Goal: Information Seeking & Learning: Learn about a topic

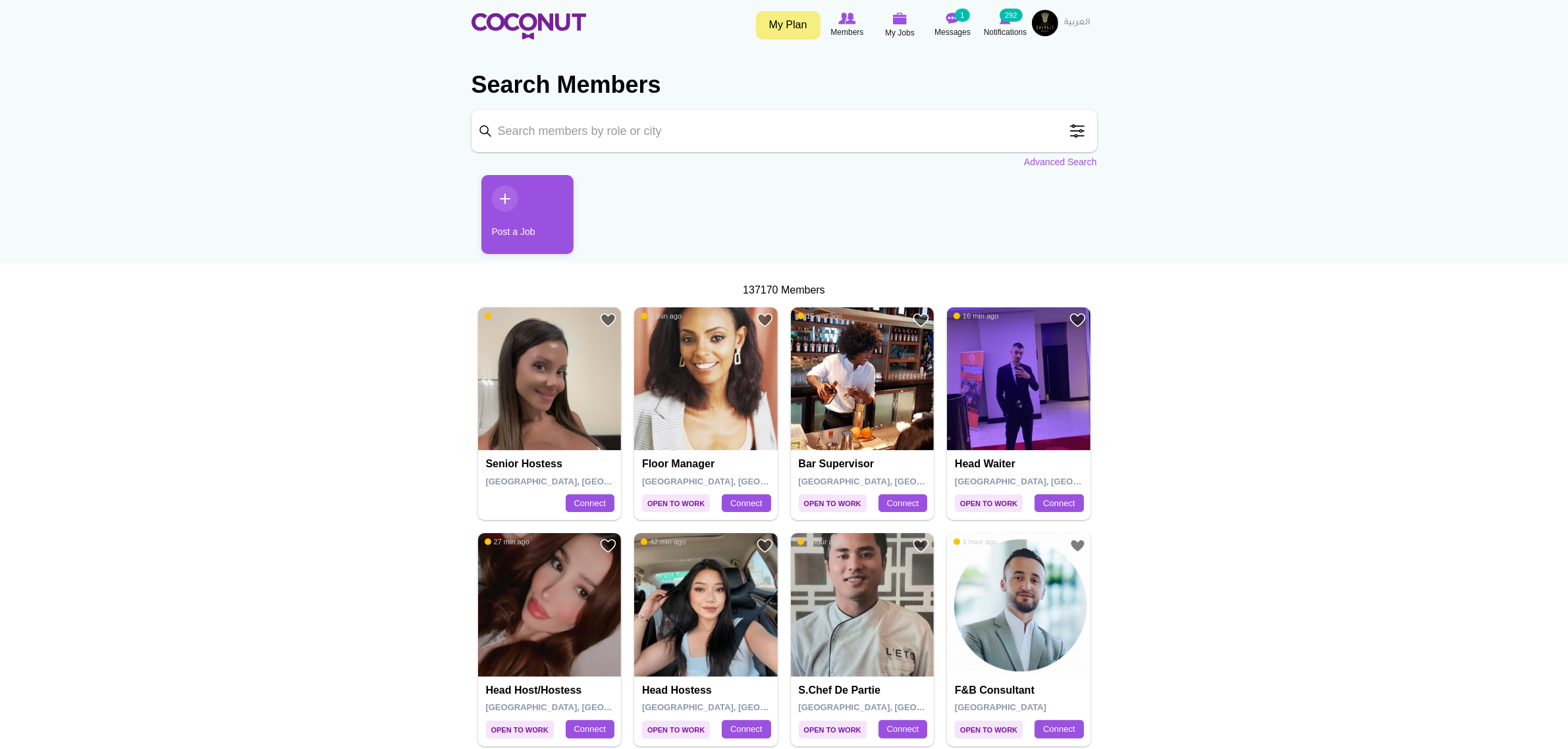
click at [706, 149] on input "Keyword" at bounding box center [784, 131] width 625 height 42
type input "marketing manager"
click button "Search" at bounding box center [0, 0] width 0 height 0
click at [1083, 122] on span at bounding box center [1077, 131] width 27 height 27
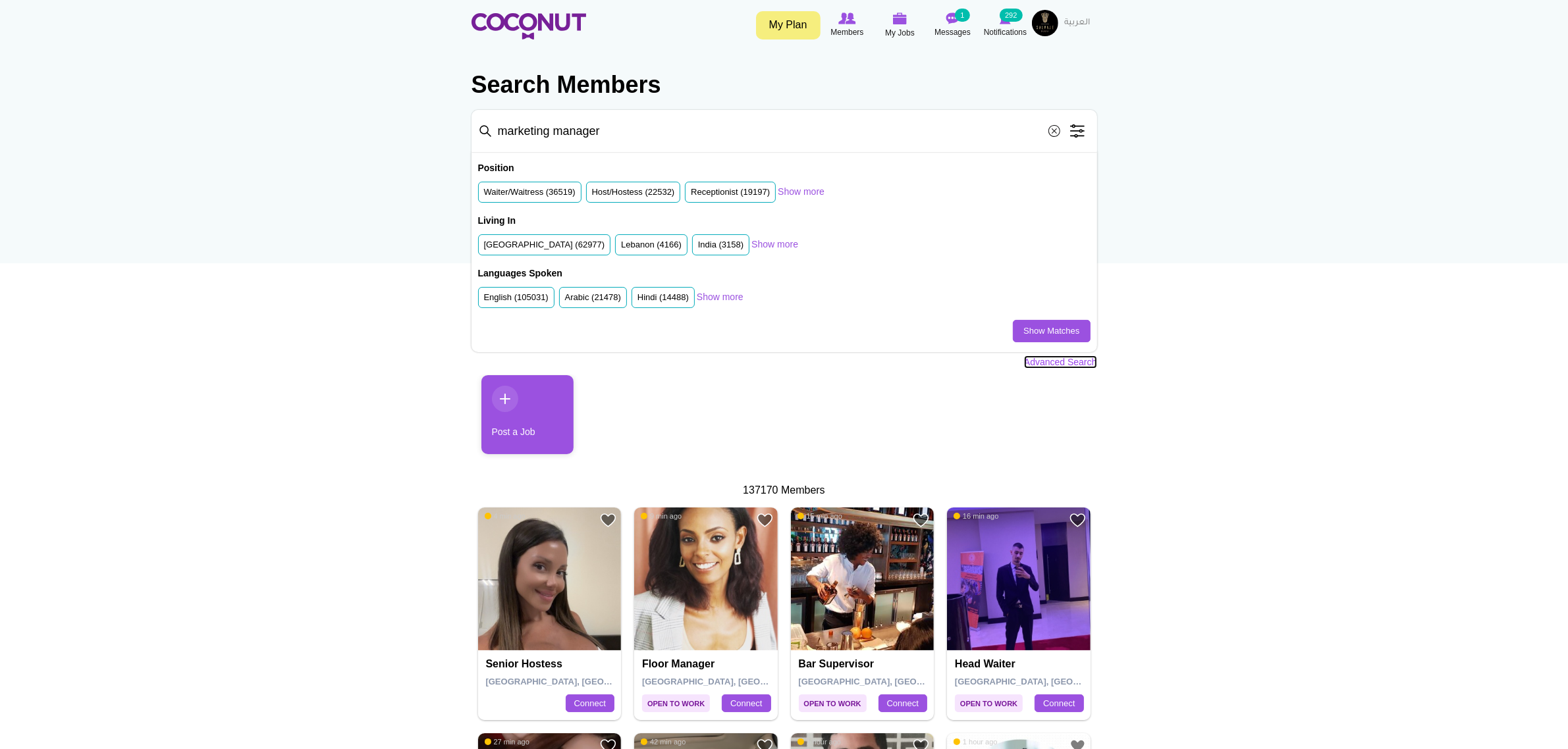
click at [1053, 362] on link "Advanced Search" at bounding box center [1060, 362] width 73 height 13
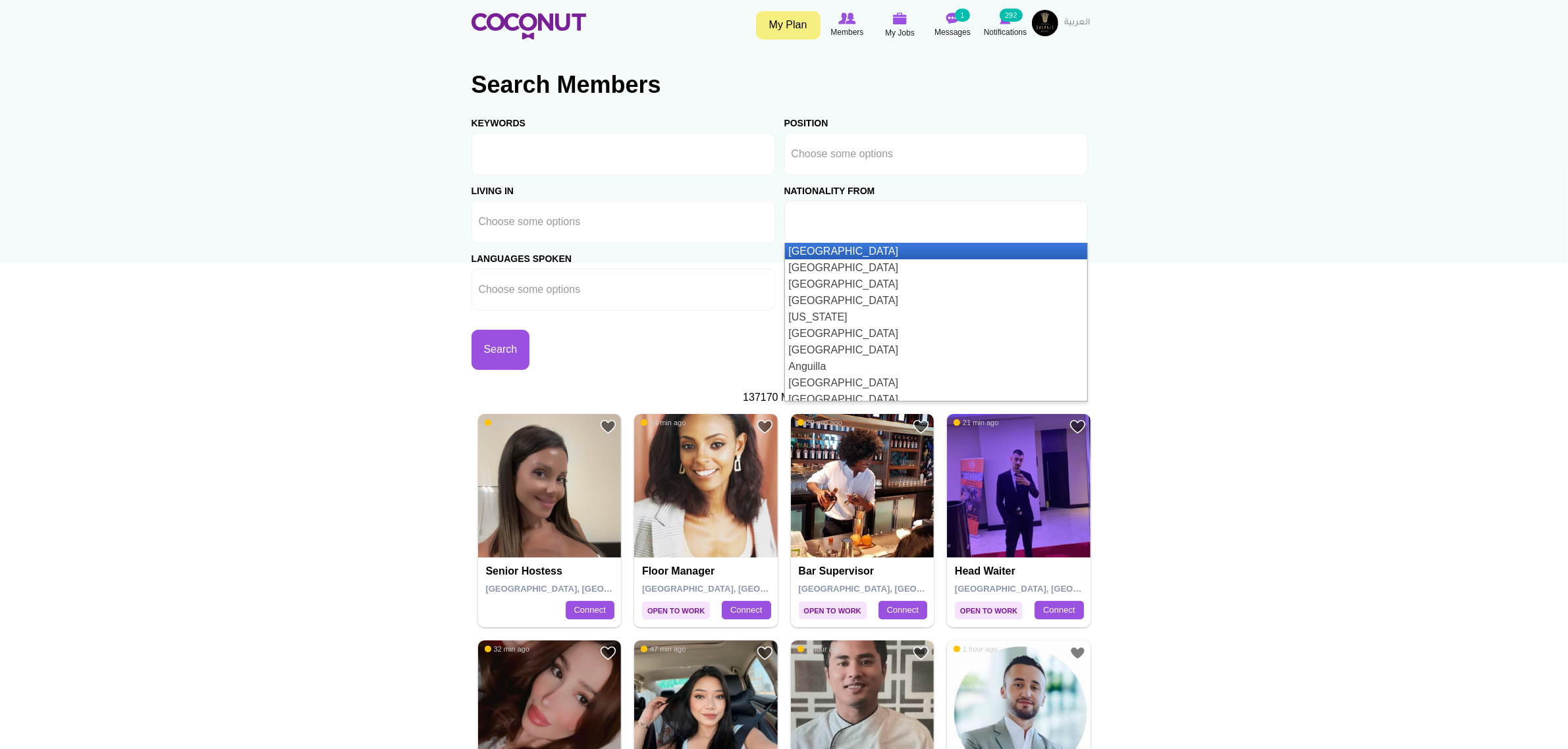
click at [802, 224] on input "text" at bounding box center [850, 222] width 119 height 12
type input "Choose some options"
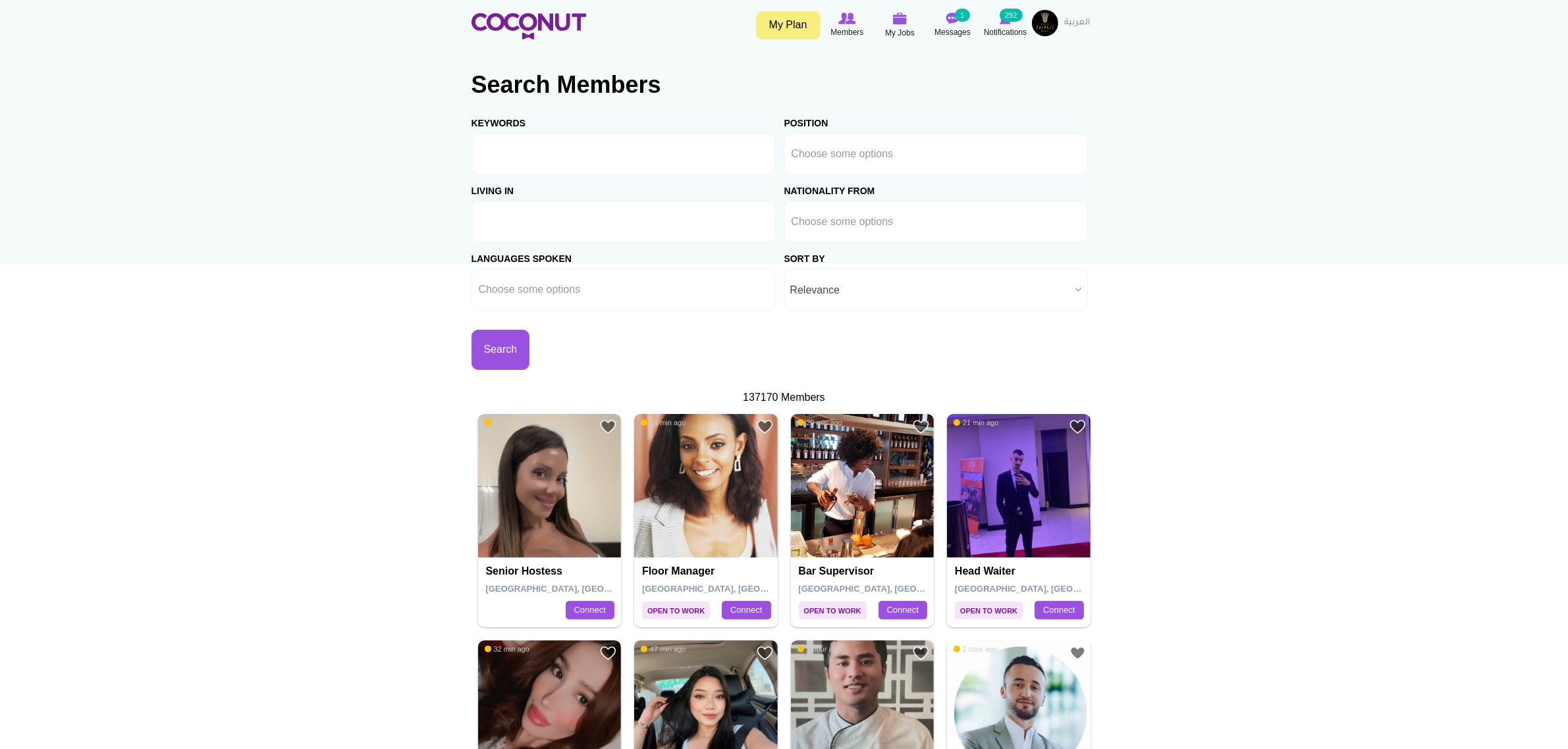
click at [602, 217] on ul at bounding box center [623, 221] width 303 height 42
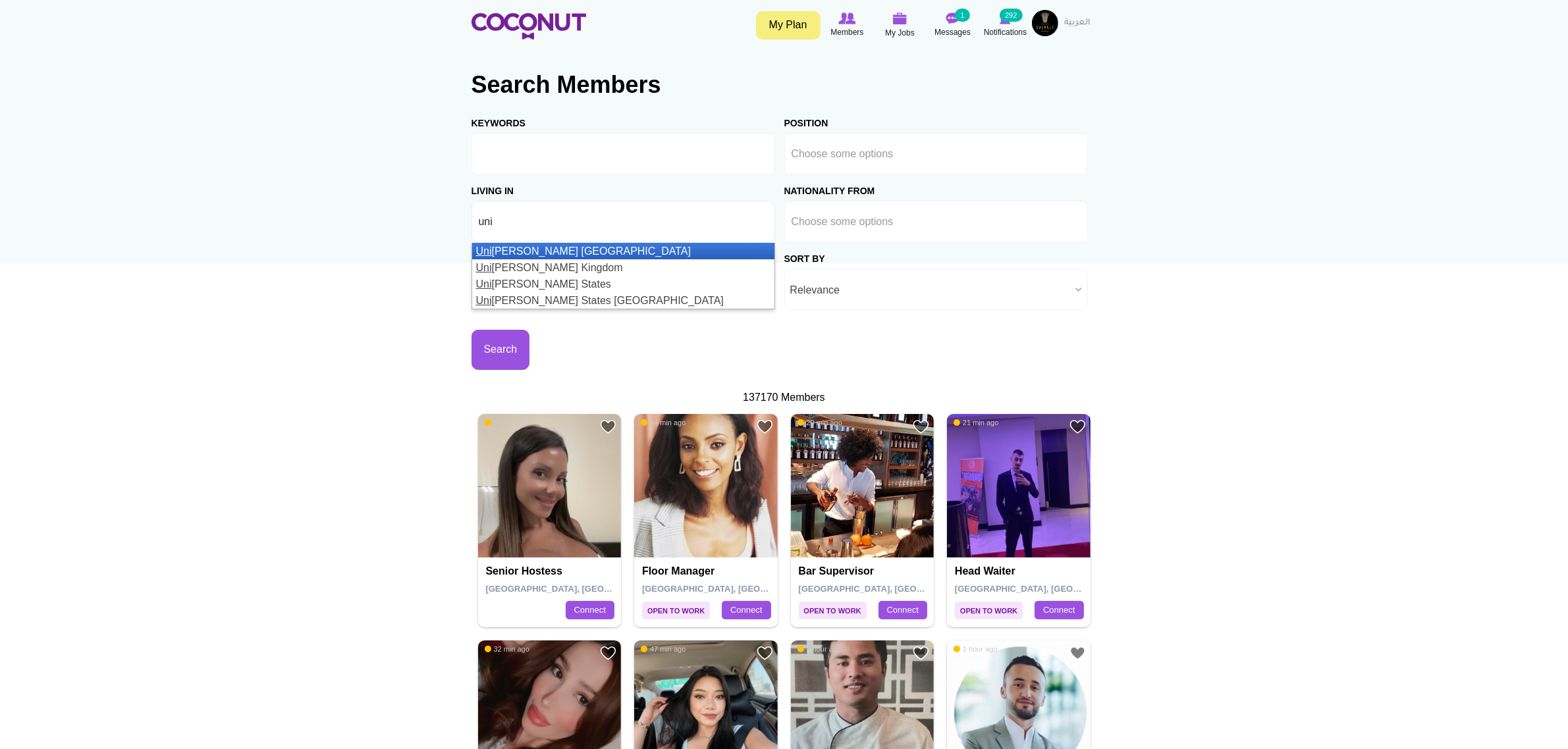
type input "uni"
click at [570, 251] on li "Uni ted Arab Emirates" at bounding box center [623, 251] width 302 height 16
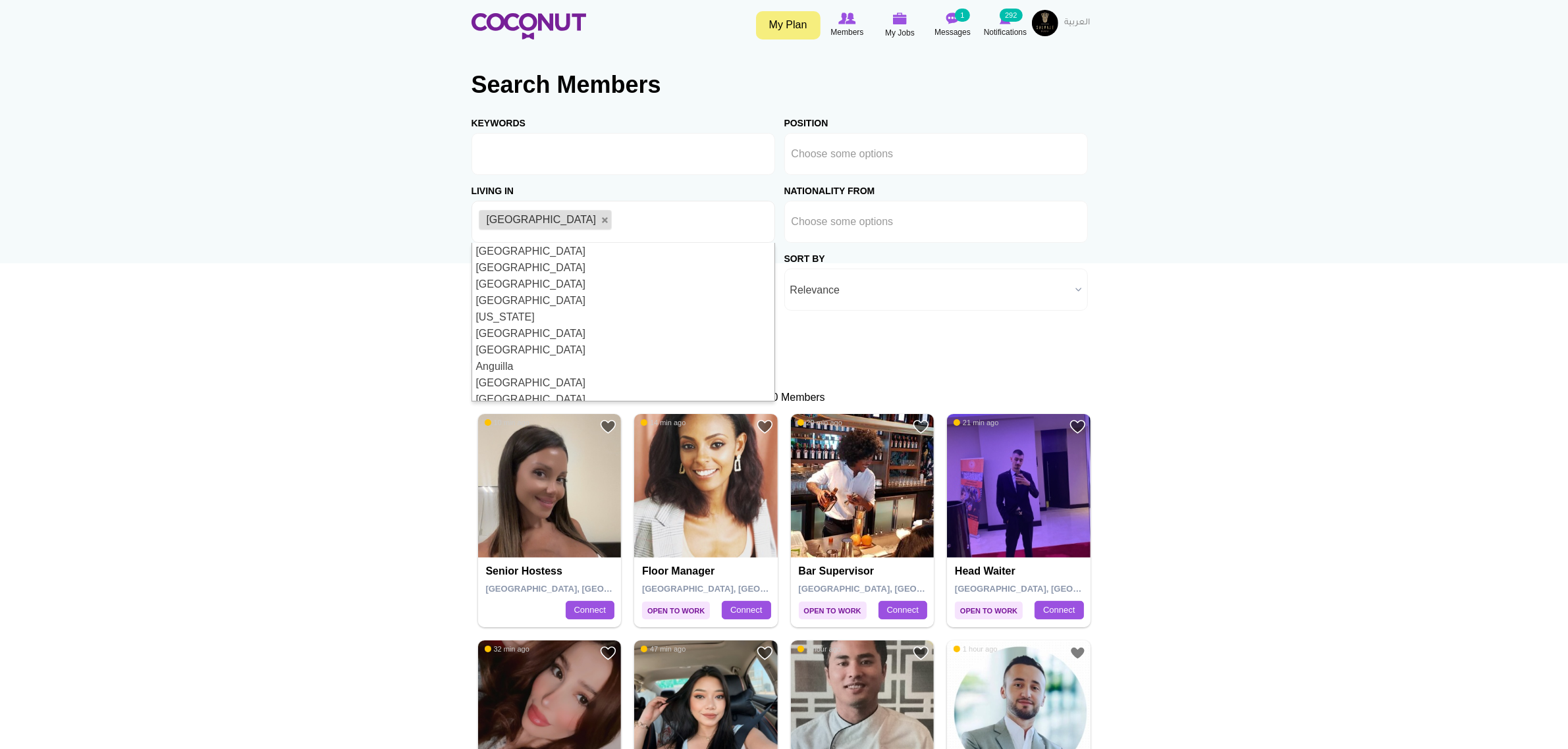
click at [530, 347] on button "Search" at bounding box center [501, 350] width 58 height 40
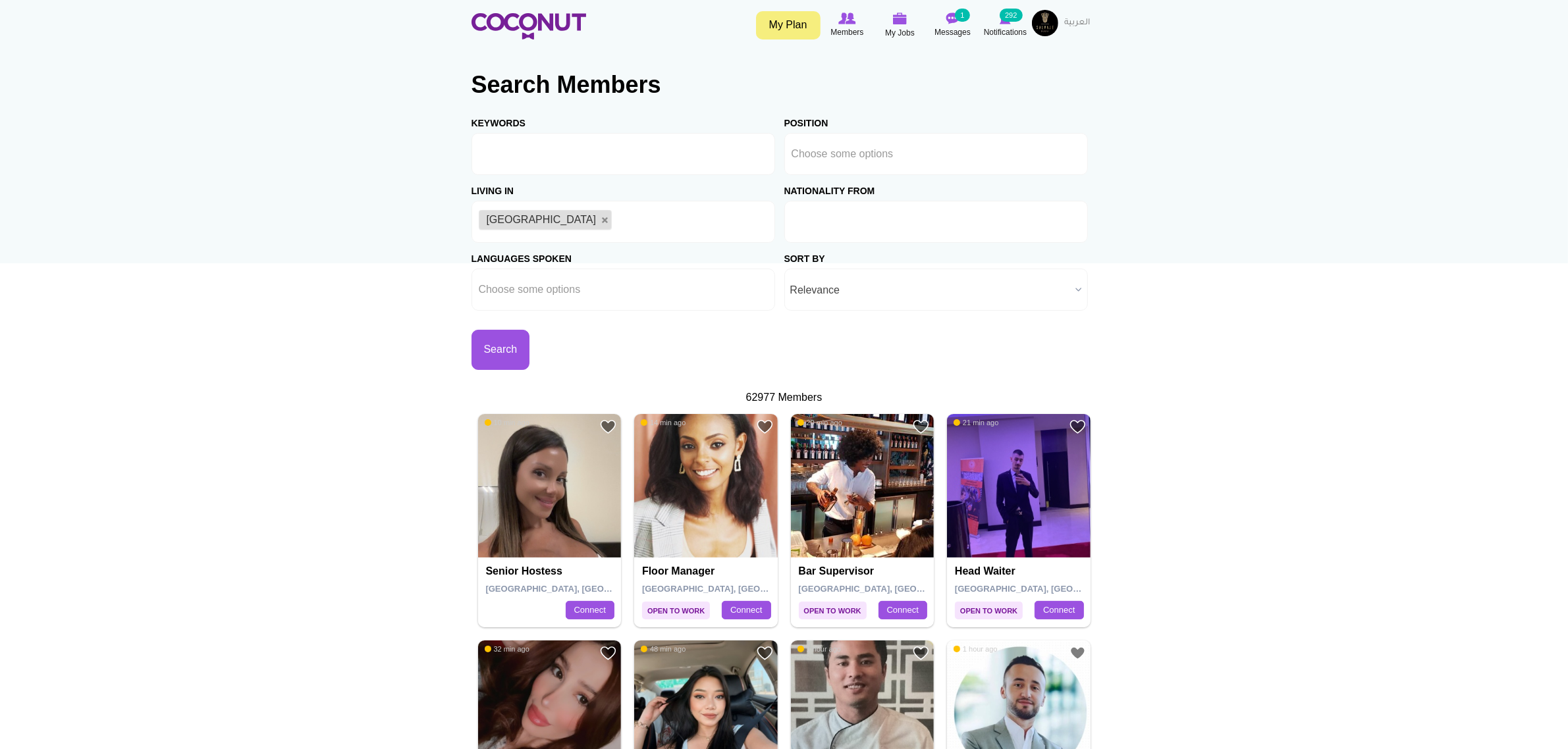
click at [972, 219] on ul at bounding box center [935, 221] width 303 height 42
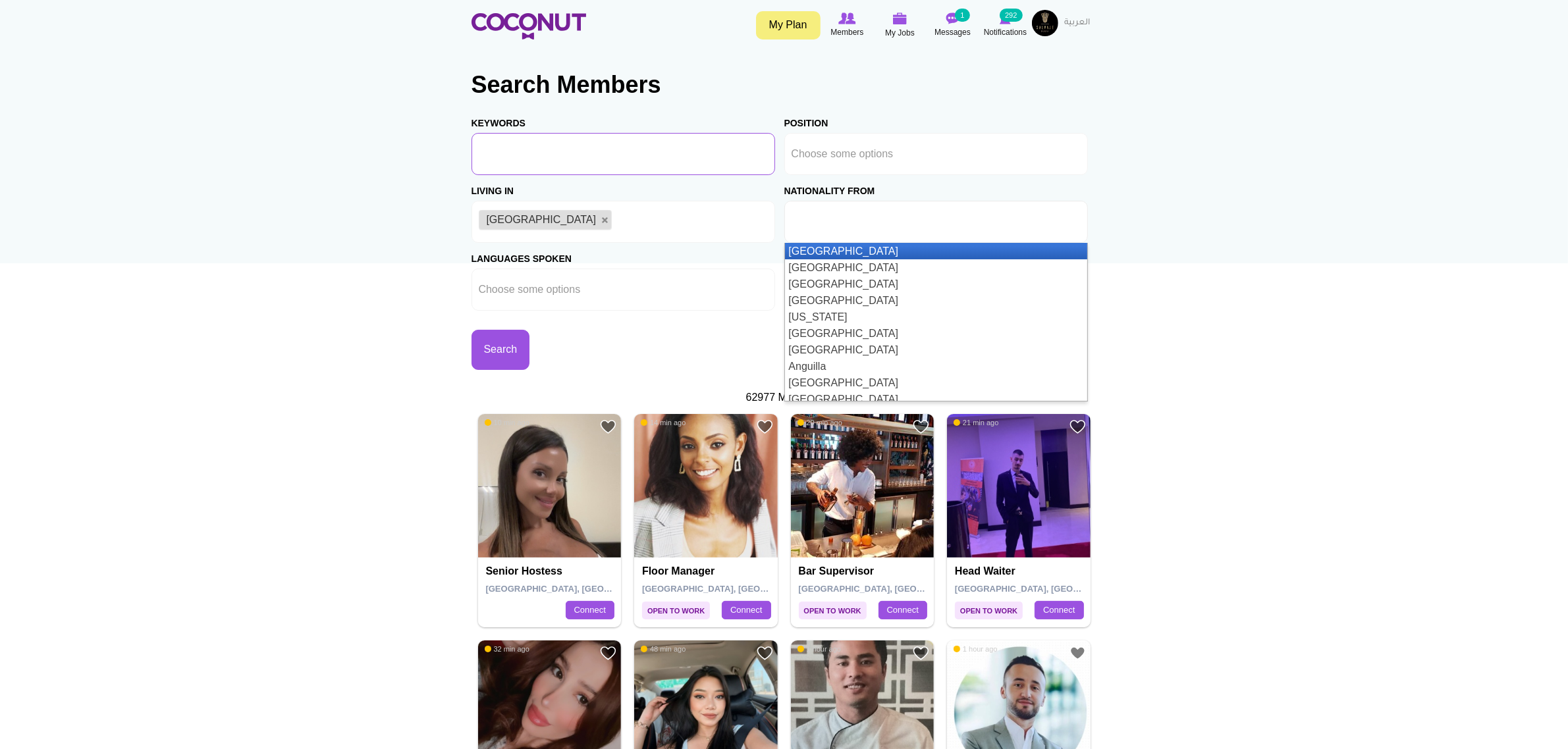
click at [571, 153] on input "Keywords" at bounding box center [623, 153] width 303 height 42
type input "Choose some options"
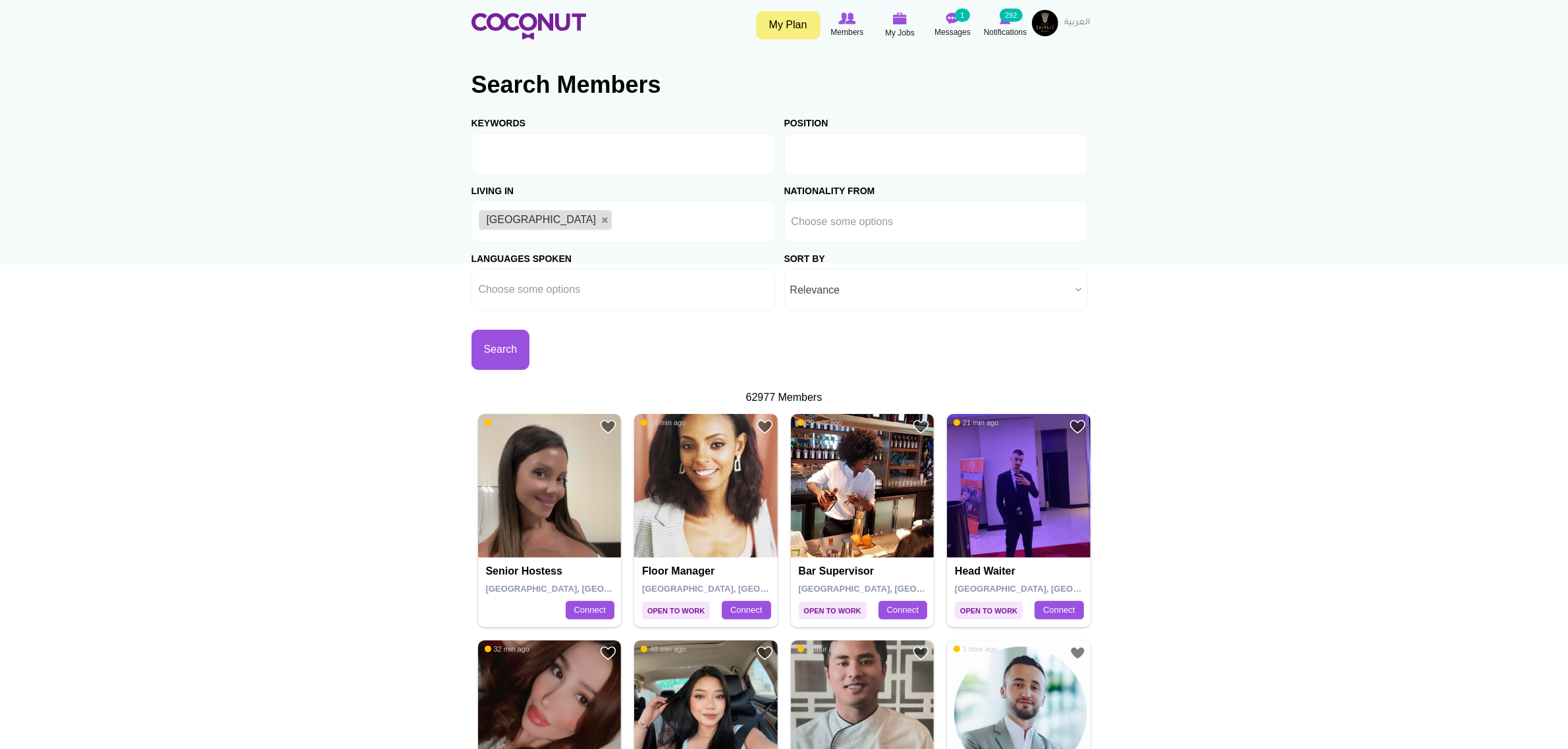
click at [876, 156] on input "text" at bounding box center [850, 154] width 119 height 12
type input "soc"
click at [826, 176] on li "Soc ial Media Expert" at bounding box center [935, 183] width 302 height 16
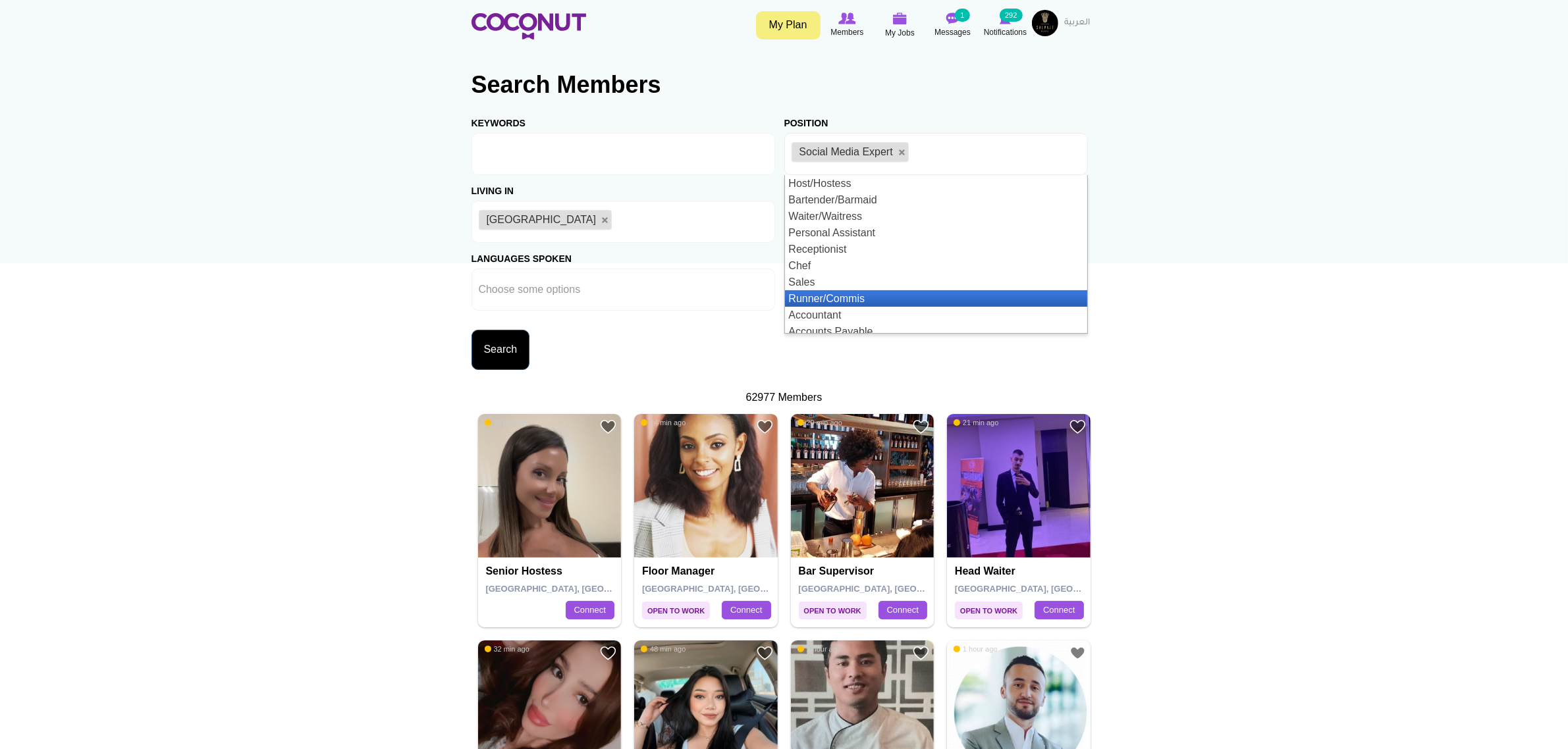
scroll to position [7, 0]
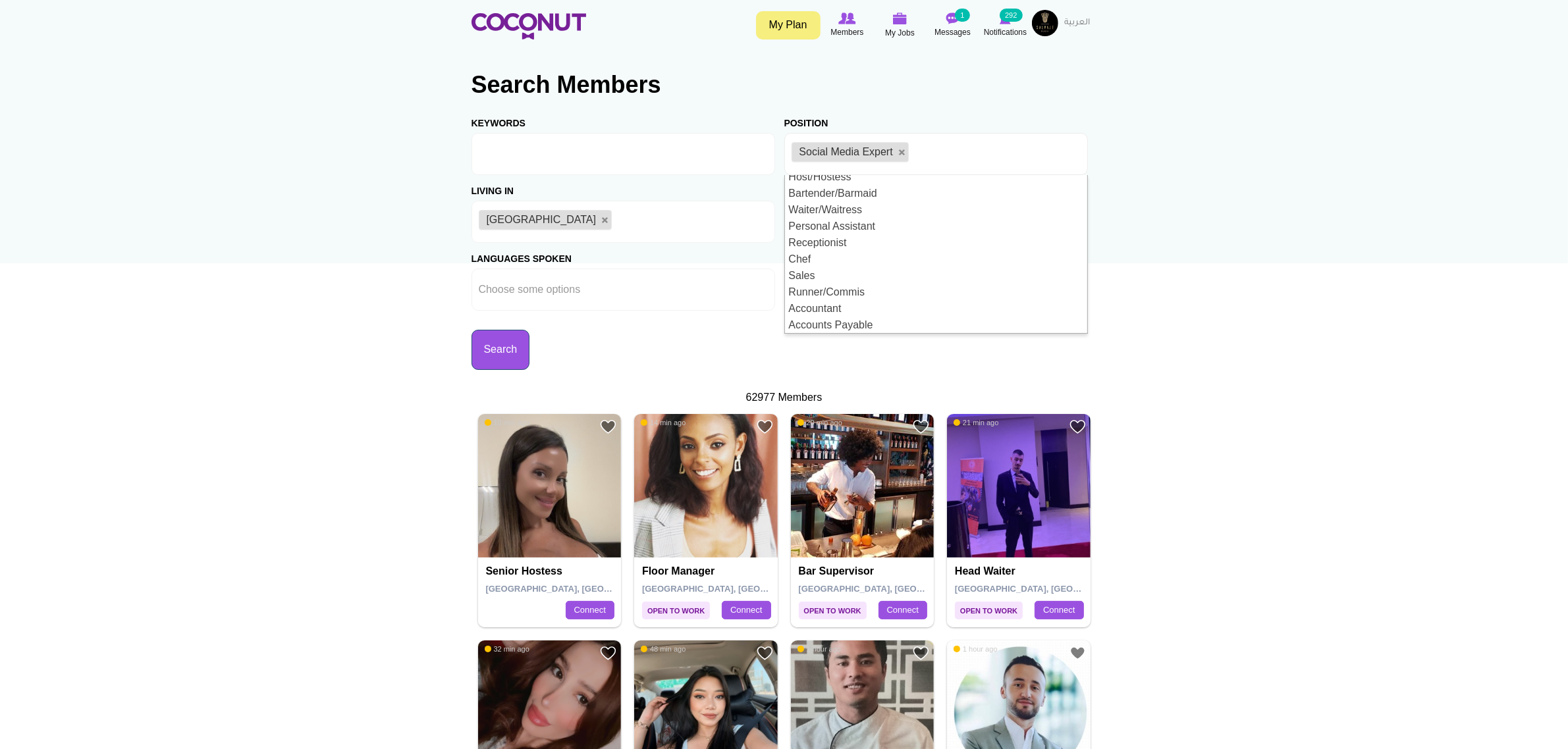
click at [530, 362] on button "Search" at bounding box center [501, 350] width 58 height 40
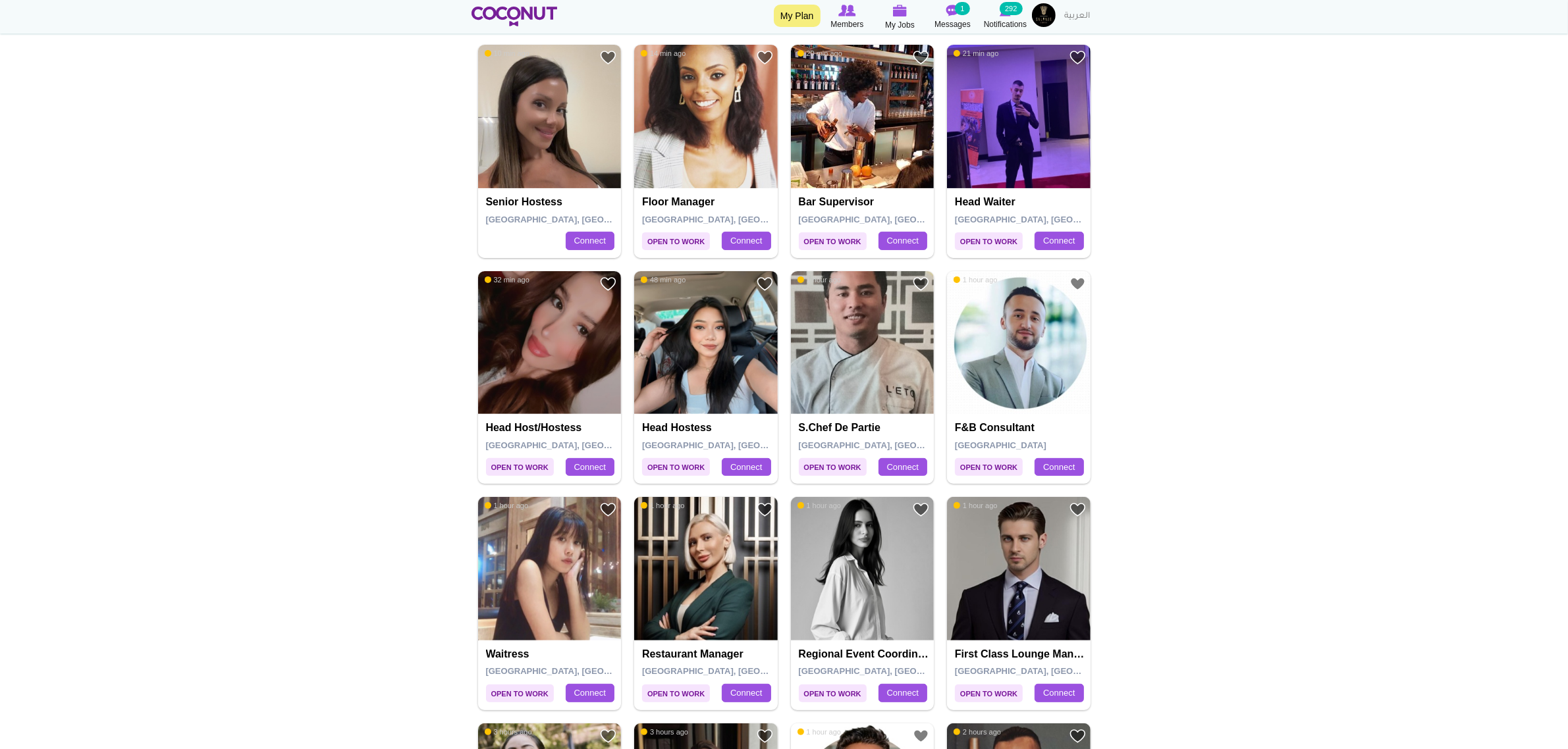
scroll to position [454, 0]
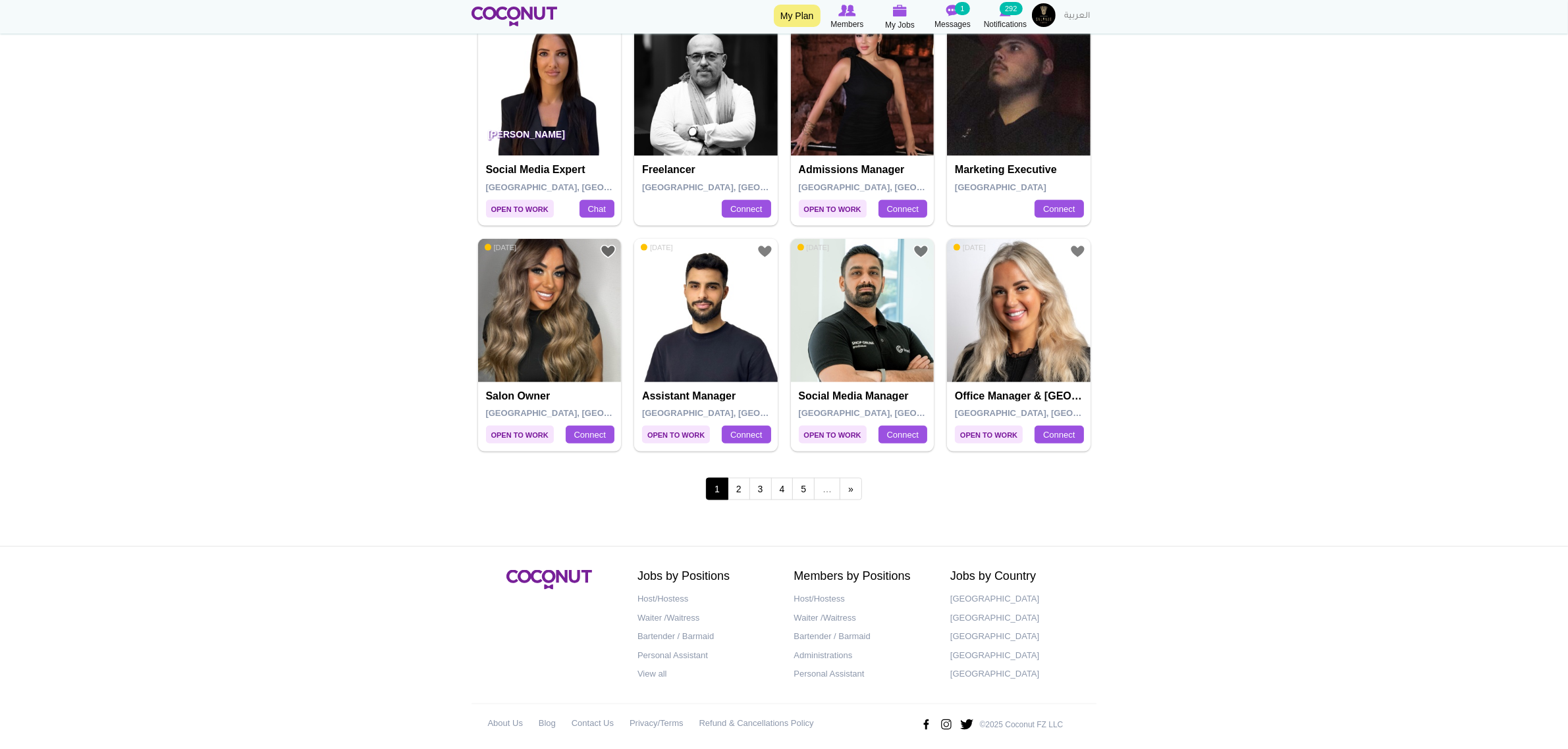
scroll to position [2265, 0]
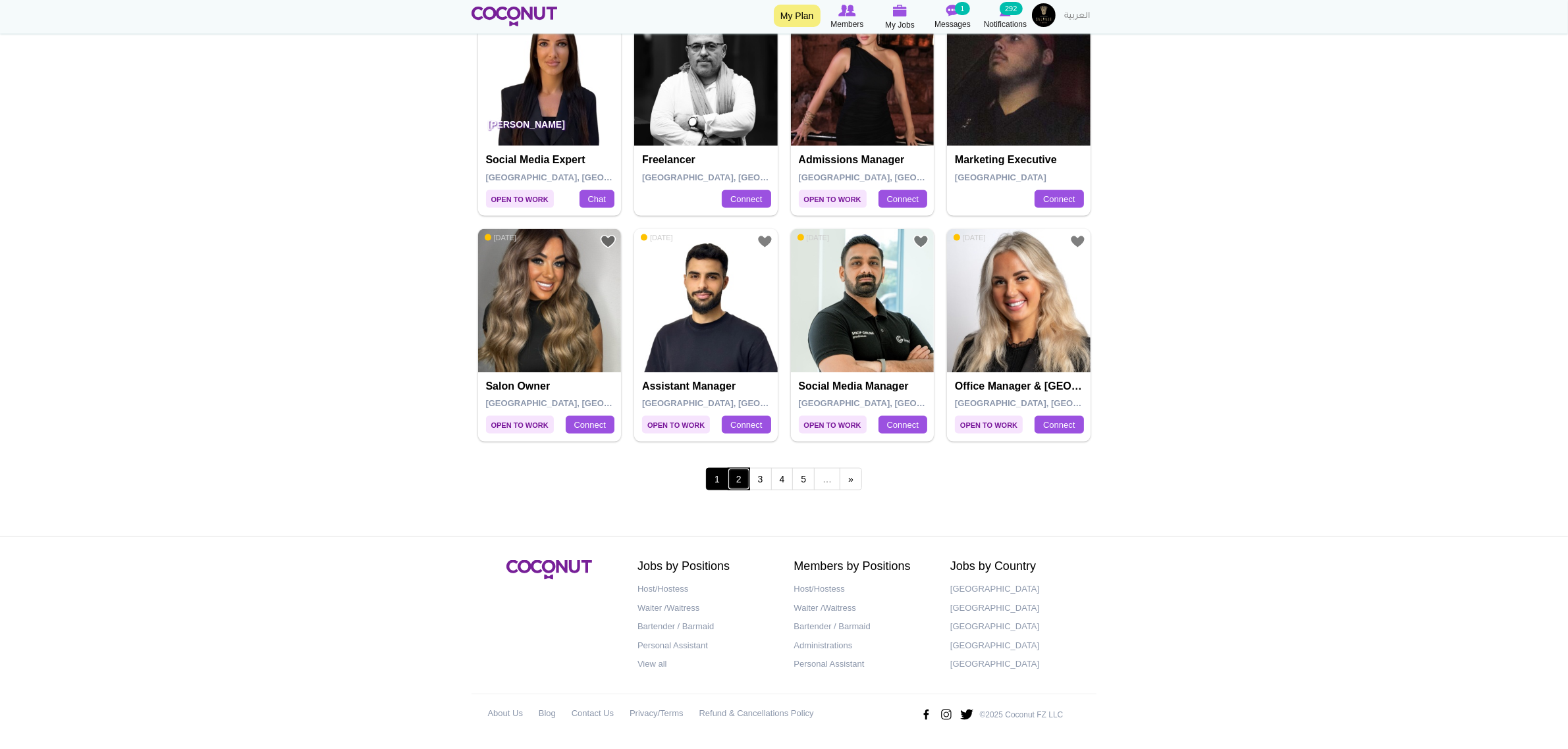
click at [743, 477] on link "2" at bounding box center [739, 479] width 22 height 22
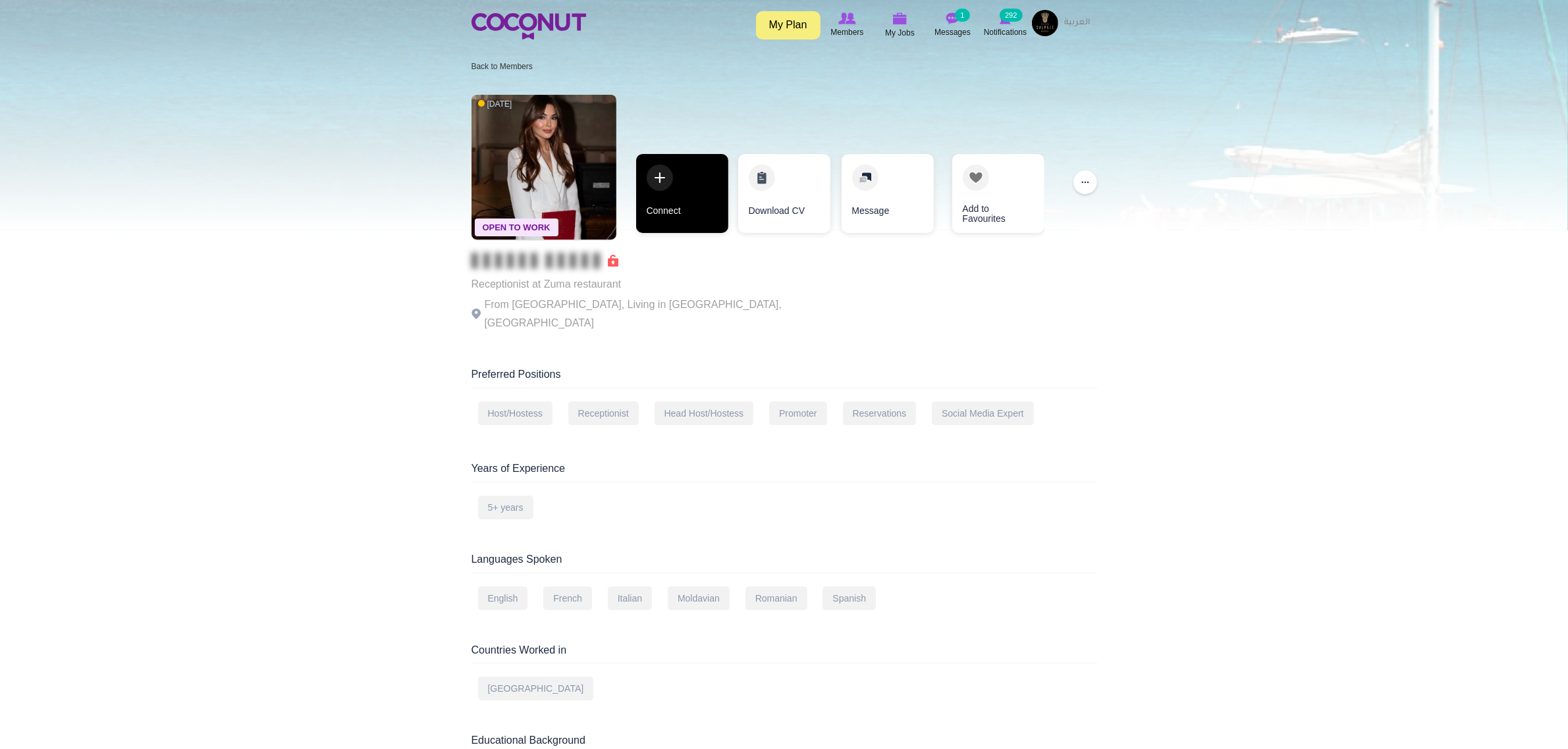
click at [679, 210] on link "Connect" at bounding box center [682, 193] width 92 height 79
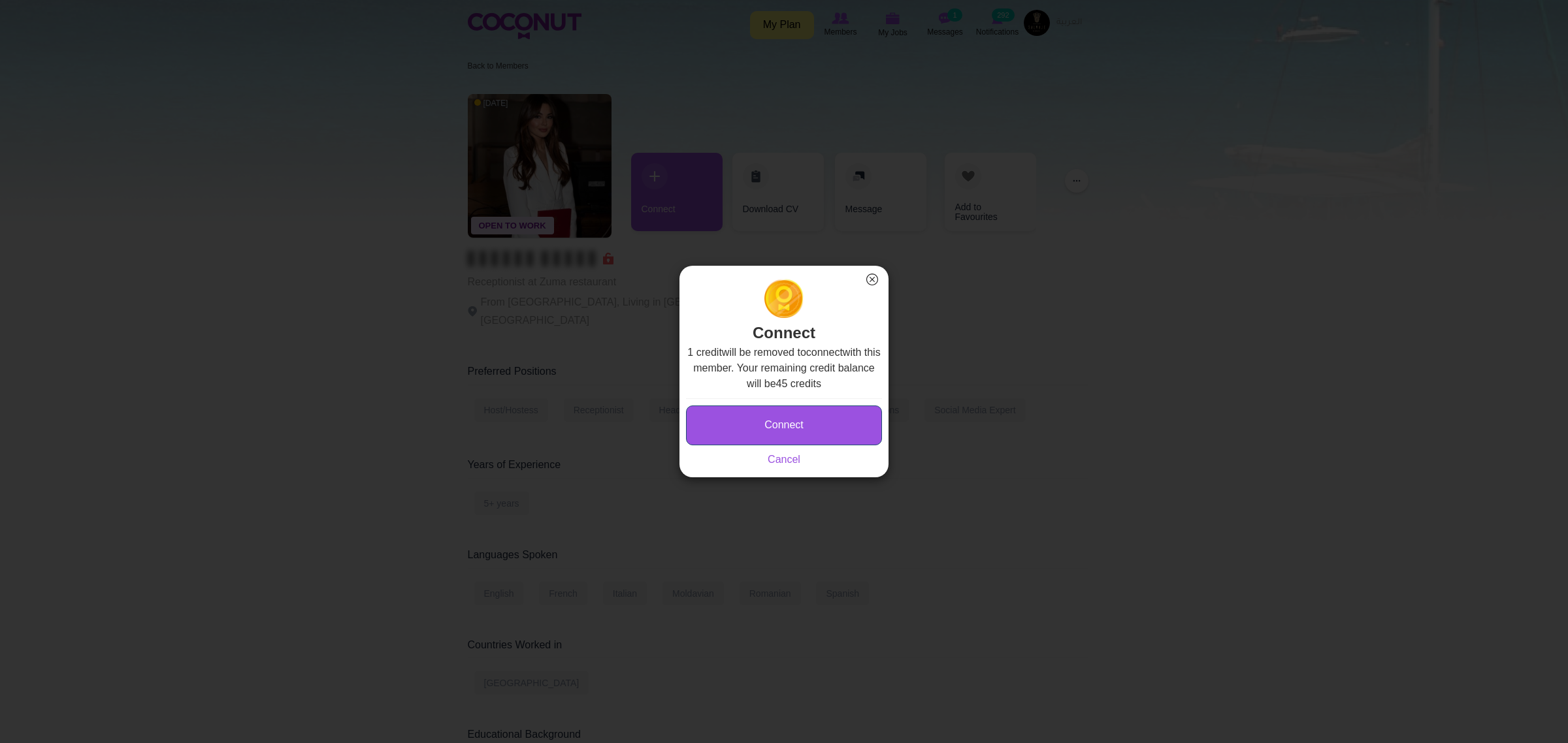
click at [802, 413] on button "Connect" at bounding box center [784, 425] width 196 height 40
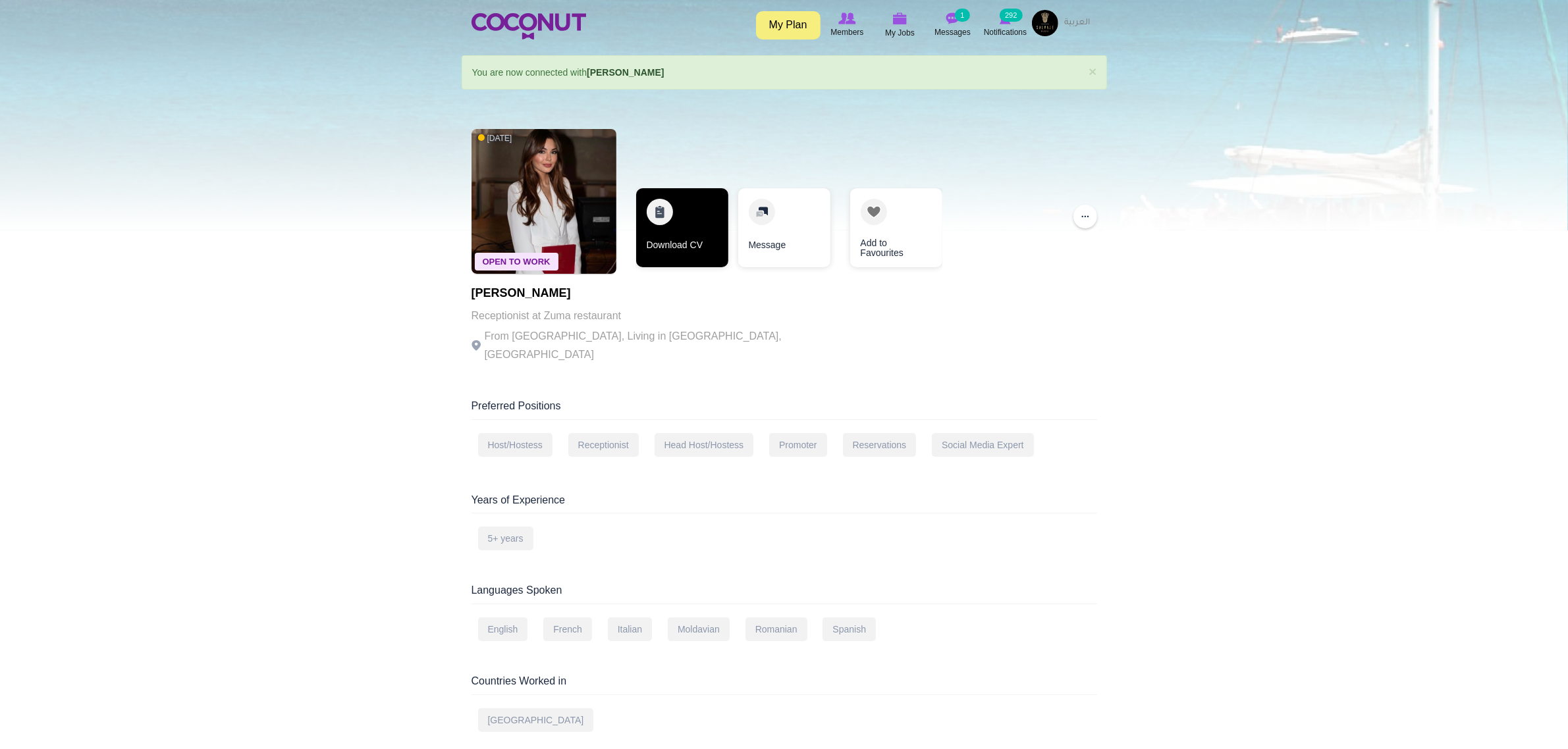
click at [669, 235] on link "Download CV" at bounding box center [682, 227] width 92 height 79
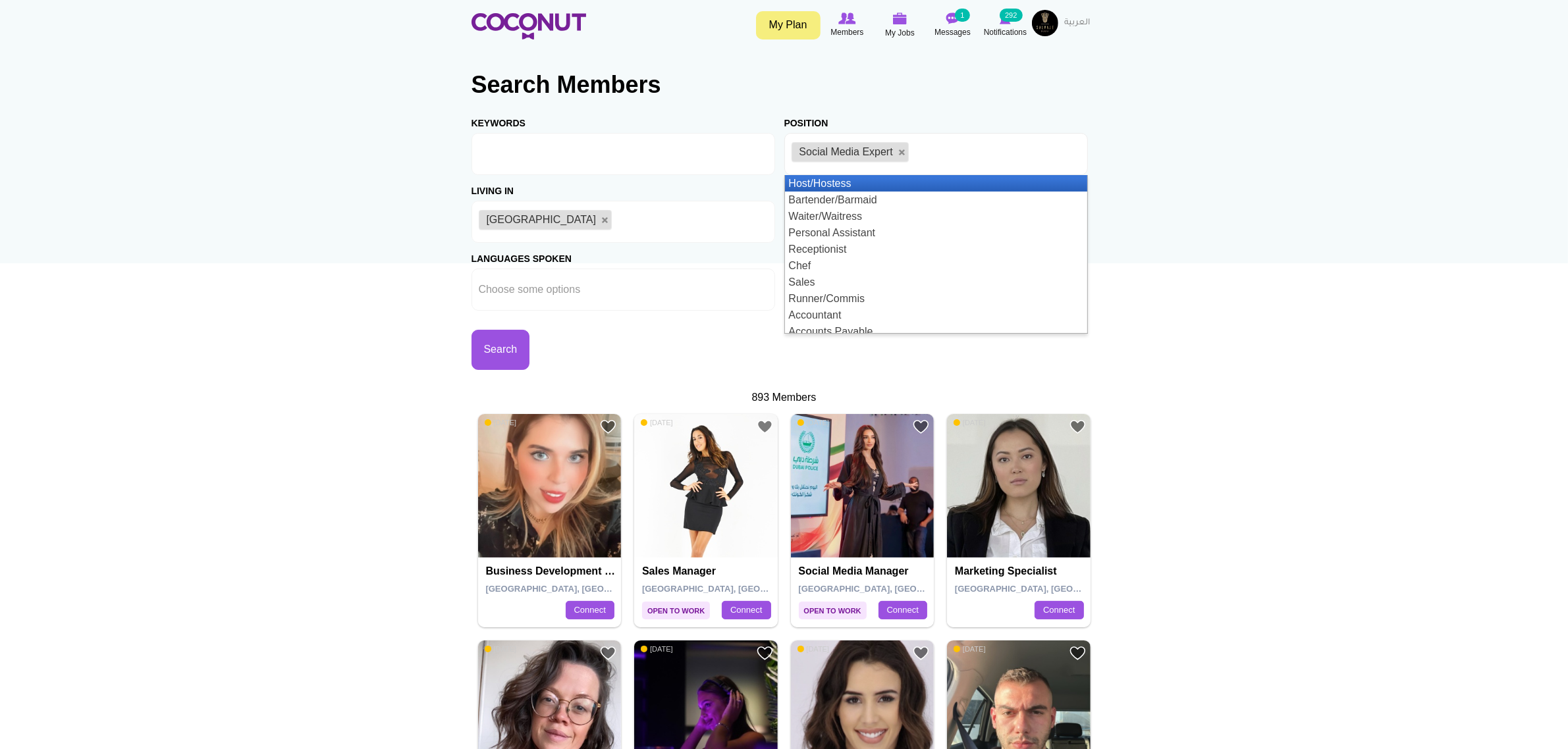
click at [876, 156] on span "Social Media Expert" at bounding box center [846, 151] width 94 height 11
click at [903, 153] on link at bounding box center [902, 153] width 8 height 8
type input "Choose some options"
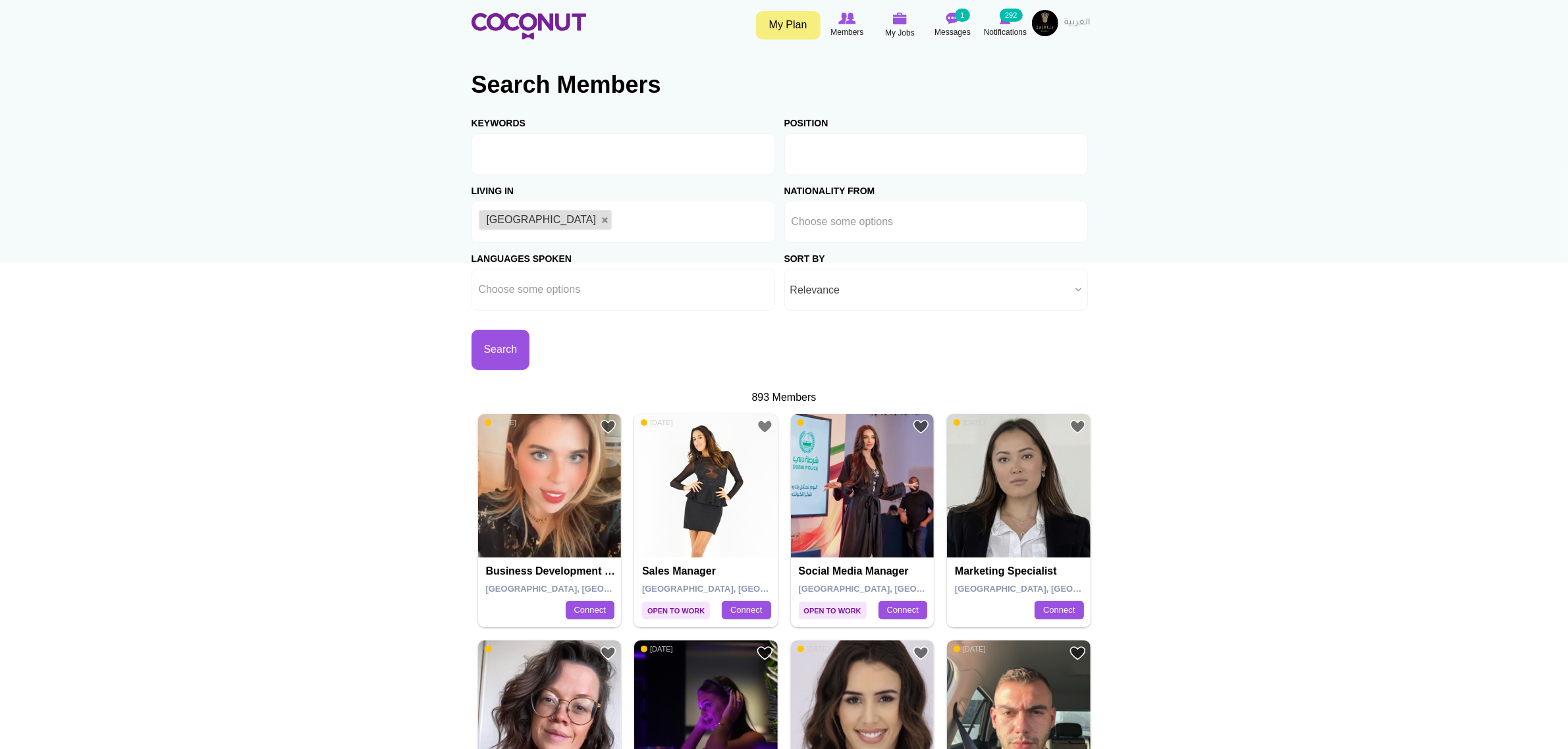
click at [891, 146] on li at bounding box center [850, 153] width 119 height 27
type input "he"
click at [878, 199] on li "He ad Host/Hostess" at bounding box center [935, 200] width 302 height 16
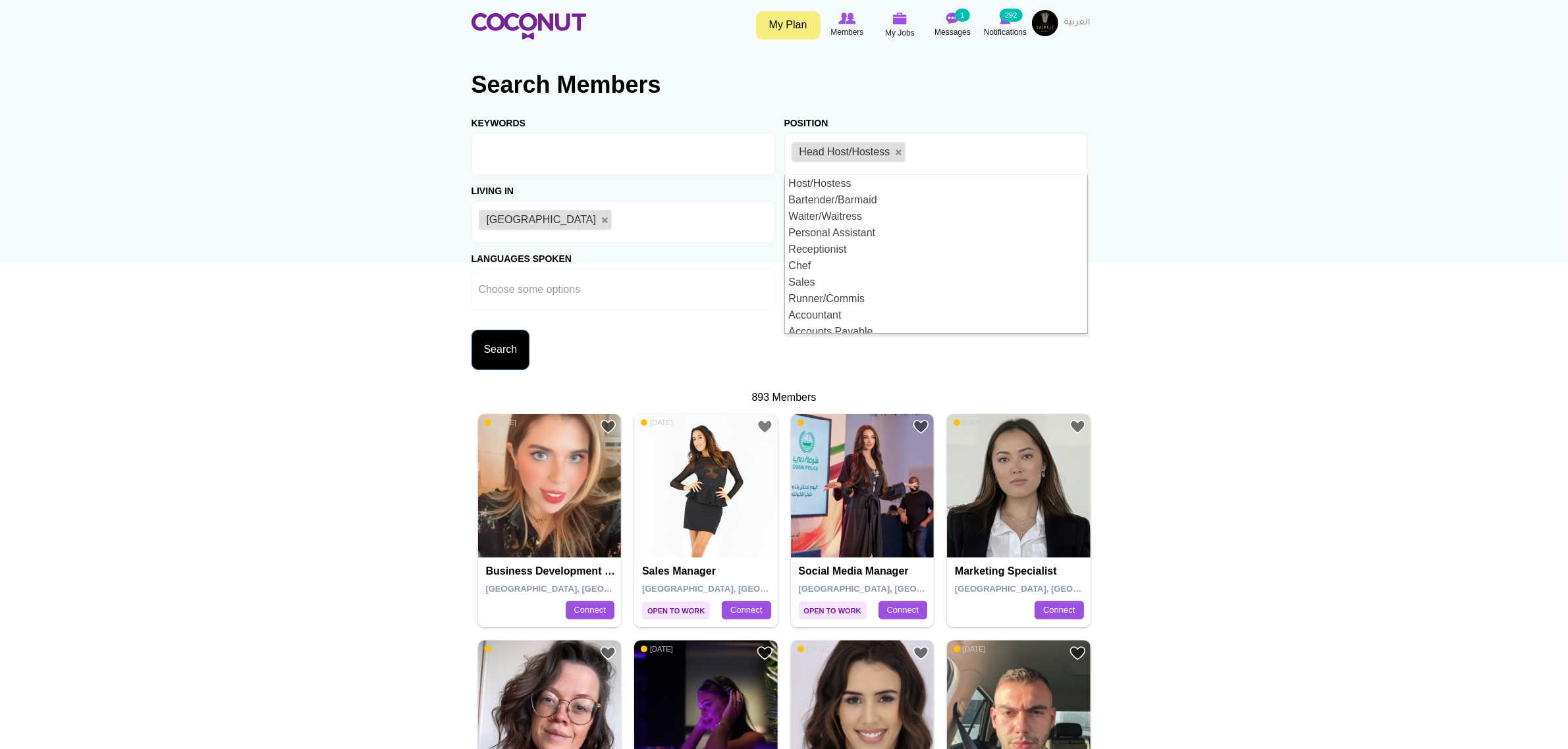
scroll to position [7, 0]
click at [530, 361] on button "Search" at bounding box center [501, 350] width 58 height 40
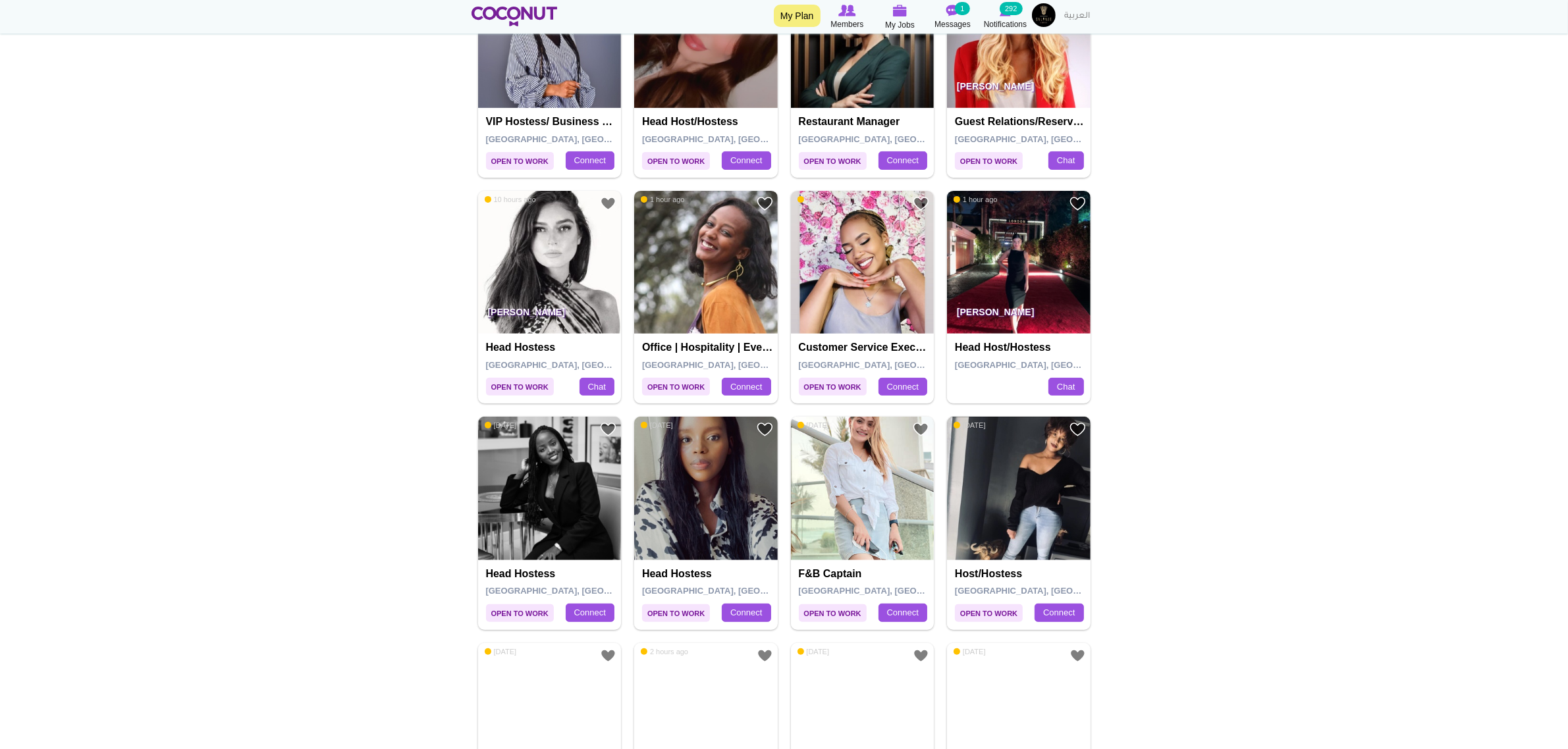
scroll to position [494, 0]
